Goal: Find specific page/section: Find specific page/section

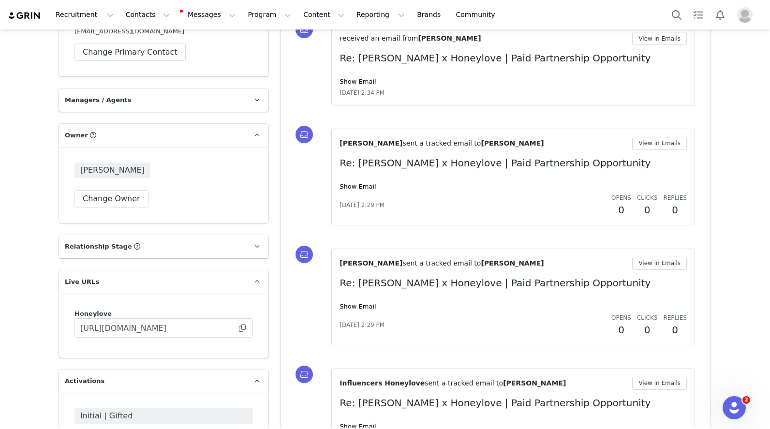
scroll to position [722, 0]
click at [115, 410] on span "Initial | Gifted" at bounding box center [163, 416] width 167 height 12
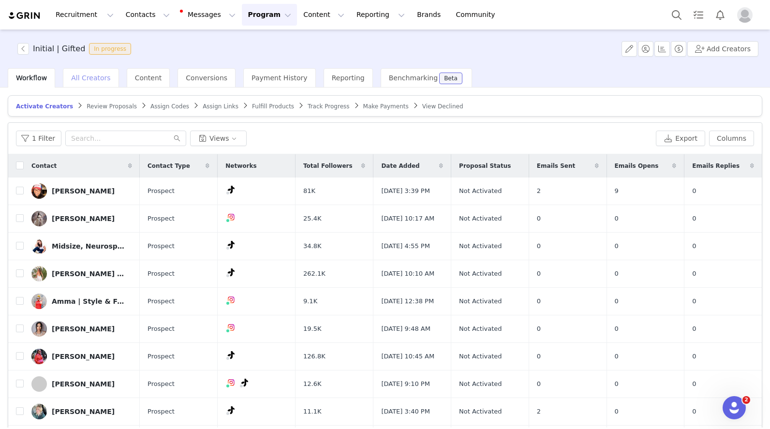
click at [85, 82] on div "All Creators" at bounding box center [91, 77] width 56 height 19
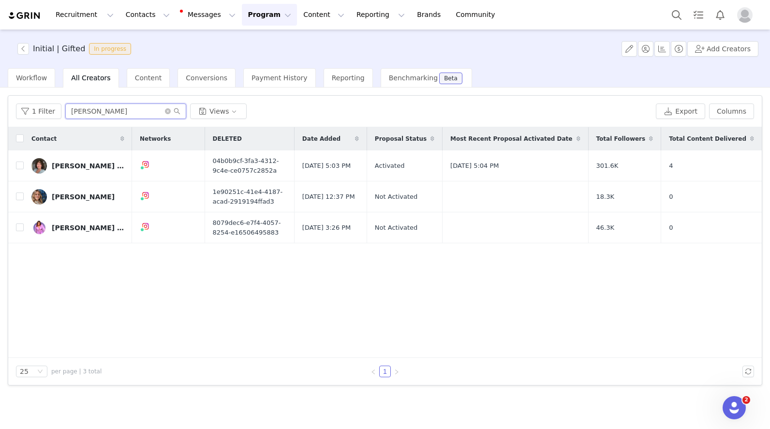
click at [114, 114] on input "[PERSON_NAME]" at bounding box center [125, 111] width 121 height 15
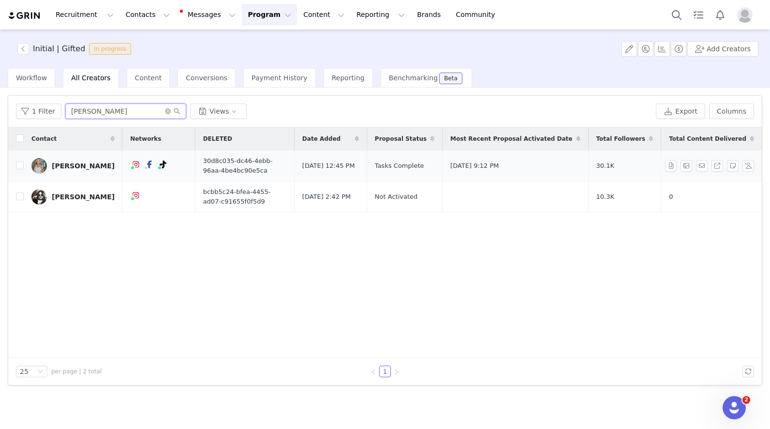
type input "[PERSON_NAME]"
click at [80, 170] on link "[PERSON_NAME]" at bounding box center [72, 165] width 83 height 15
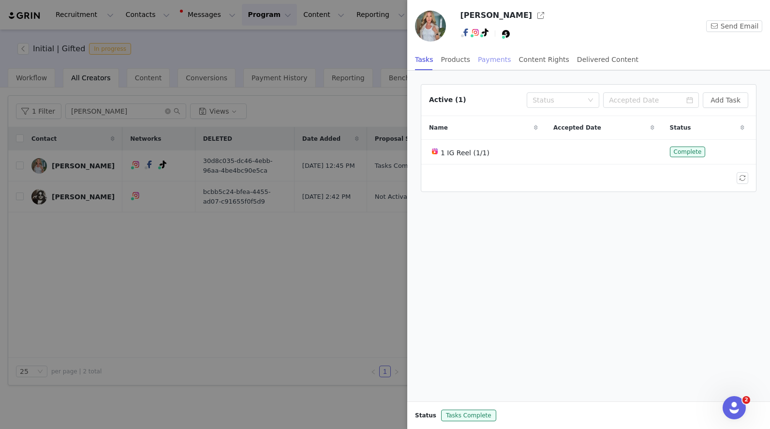
click at [493, 56] on div "Payments" at bounding box center [494, 60] width 33 height 22
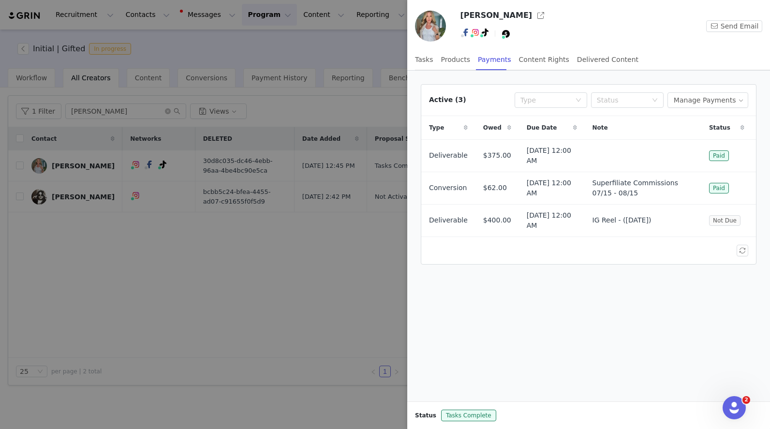
click at [569, 126] on div "Due Date" at bounding box center [552, 127] width 66 height 23
